Goal: Check status: Check status

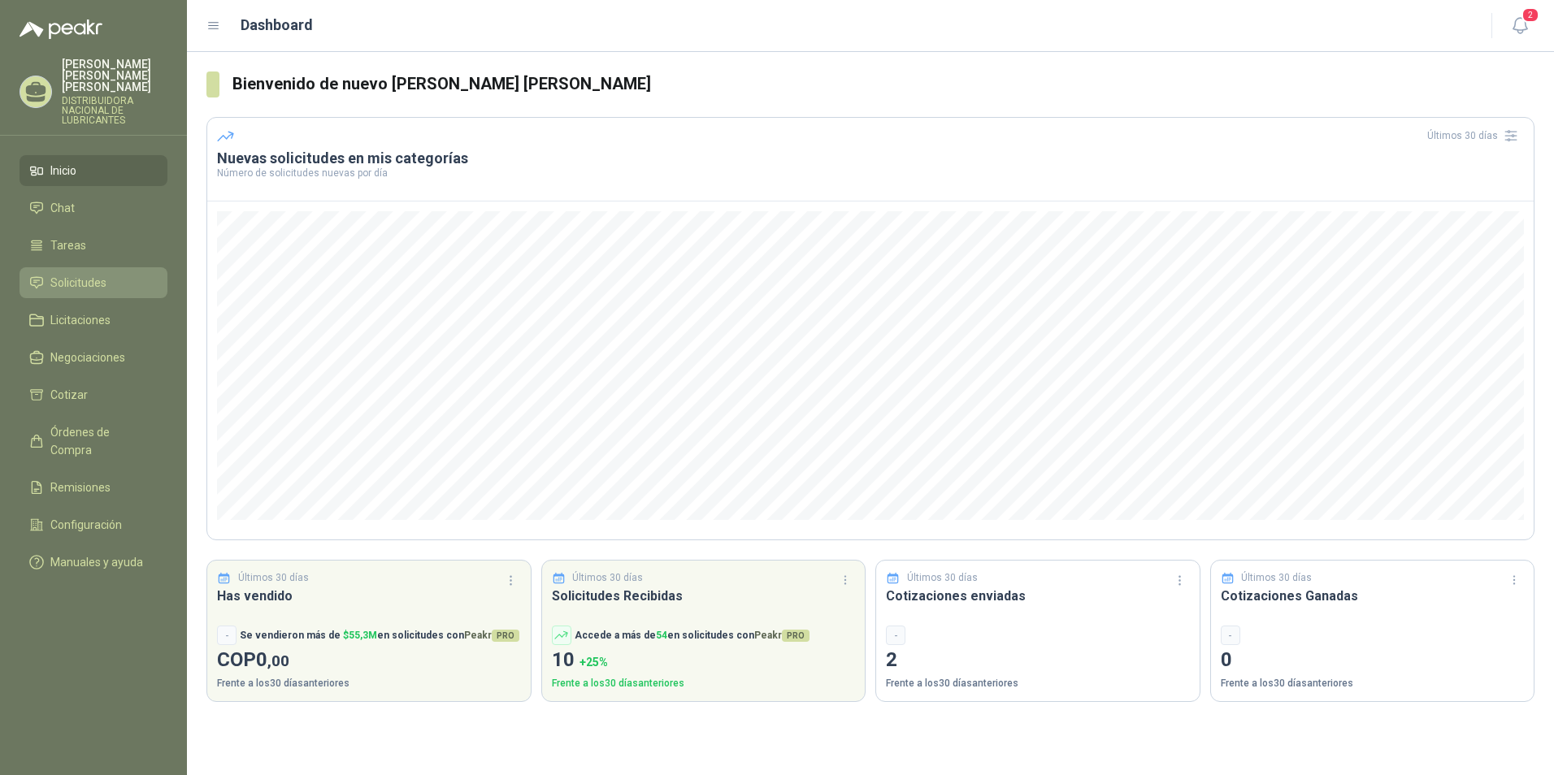
click at [105, 274] on span "Solicitudes" at bounding box center [78, 283] width 56 height 18
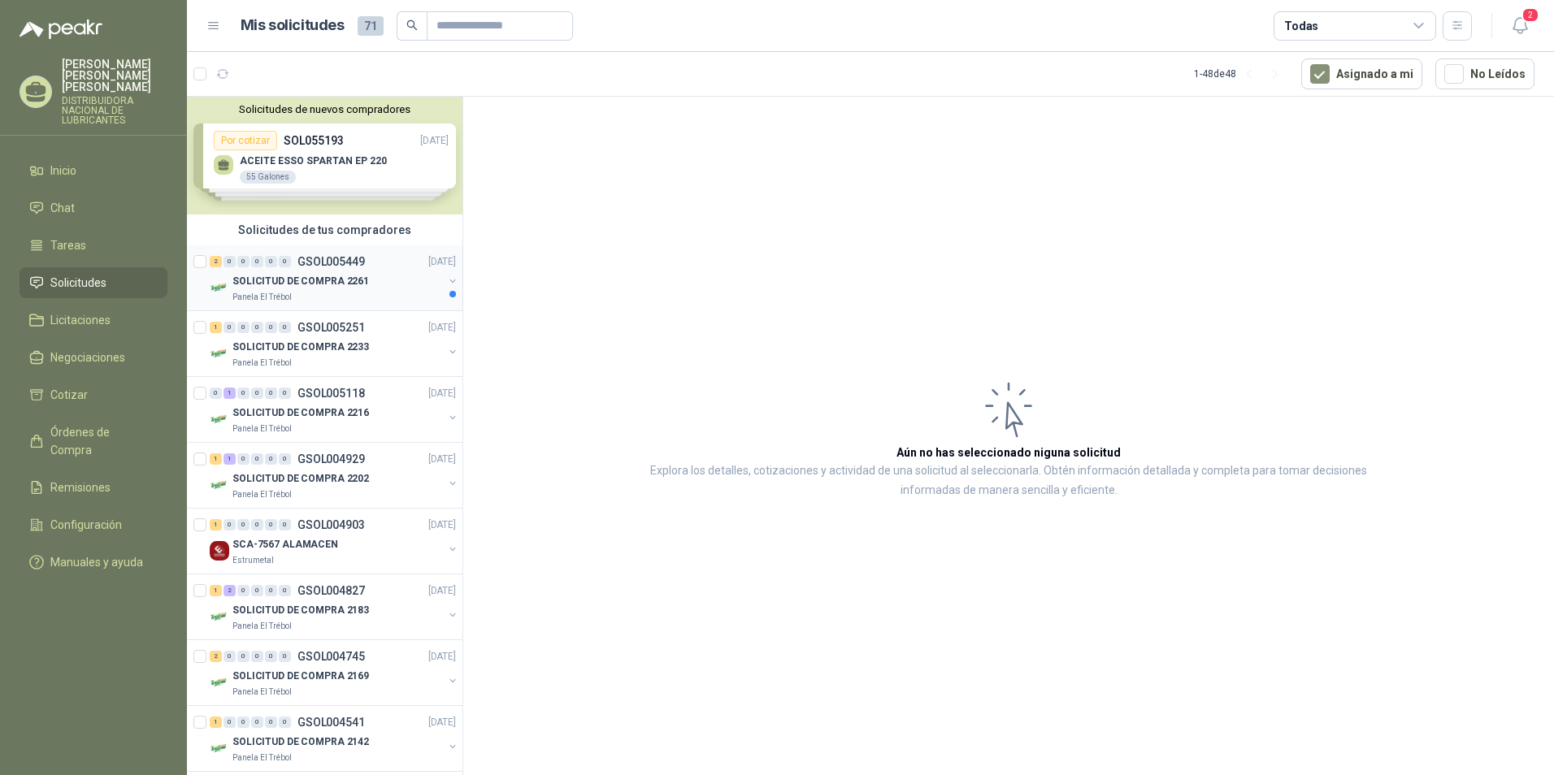
click at [382, 273] on div "SOLICITUD DE COMPRA 2261" at bounding box center [337, 281] width 210 height 20
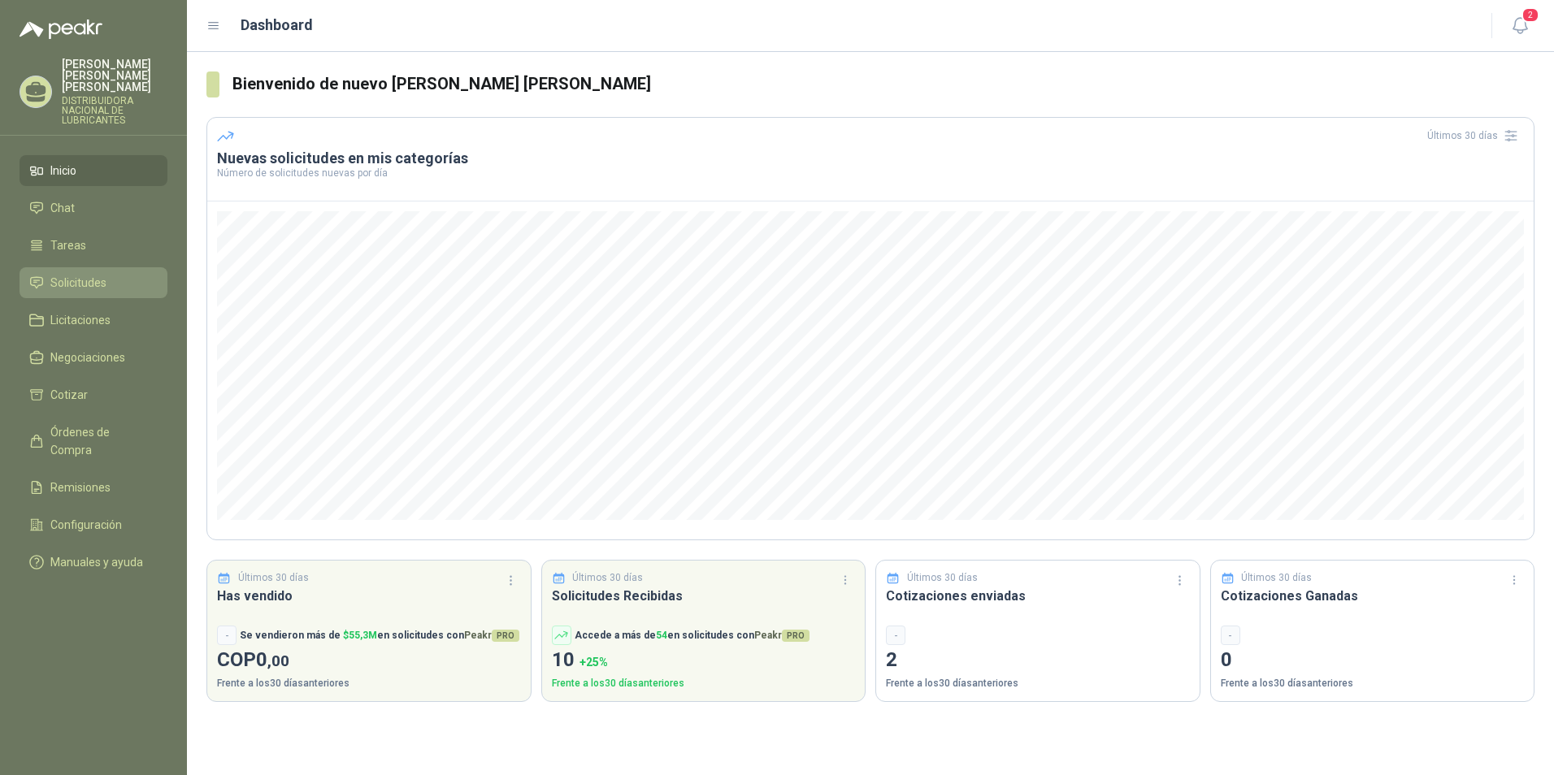
click at [84, 274] on span "Solicitudes" at bounding box center [78, 283] width 56 height 18
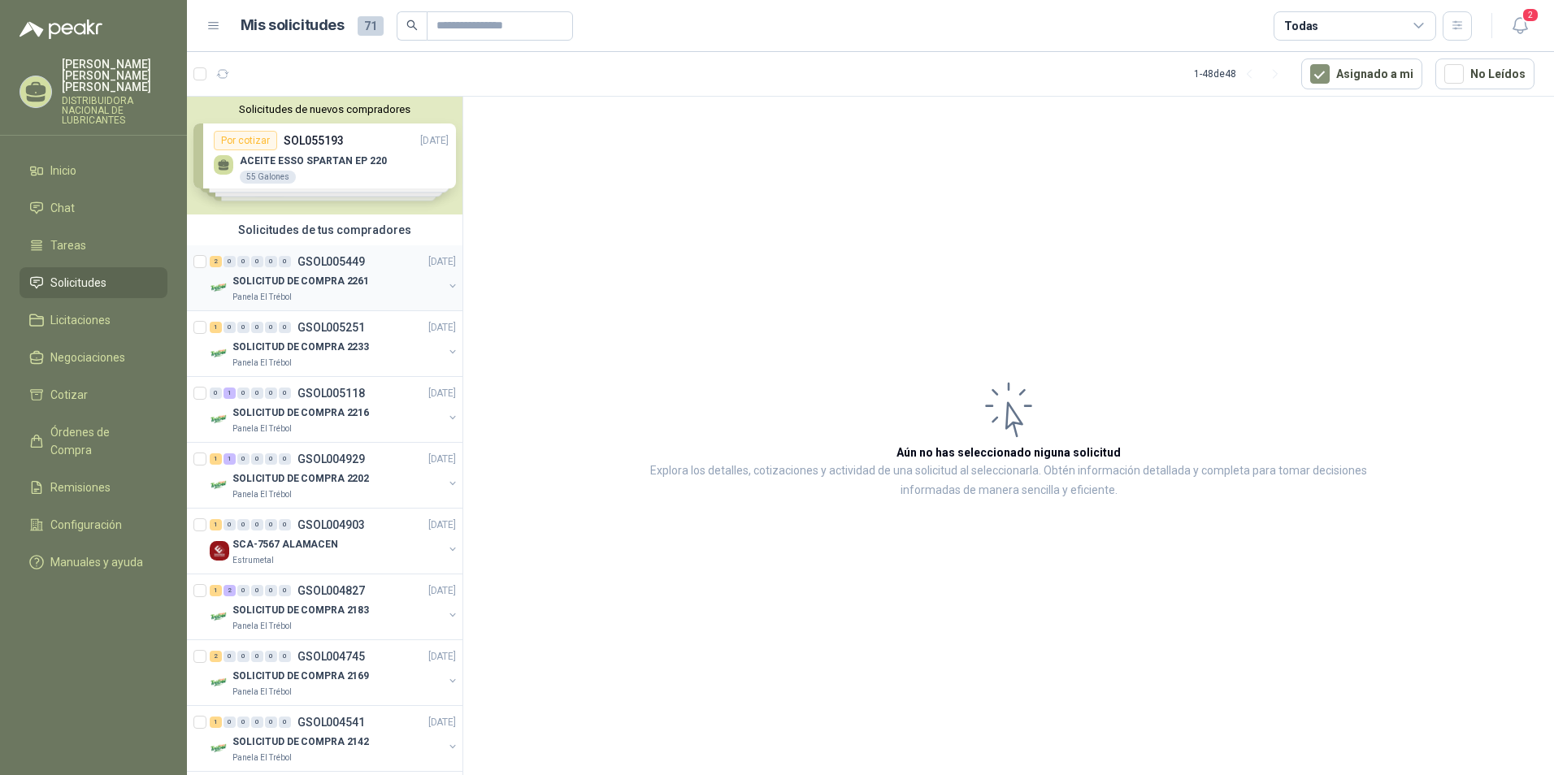
click at [360, 272] on div "SOLICITUD DE COMPRA 2261" at bounding box center [337, 281] width 210 height 20
